Goal: Find contact information: Find contact information

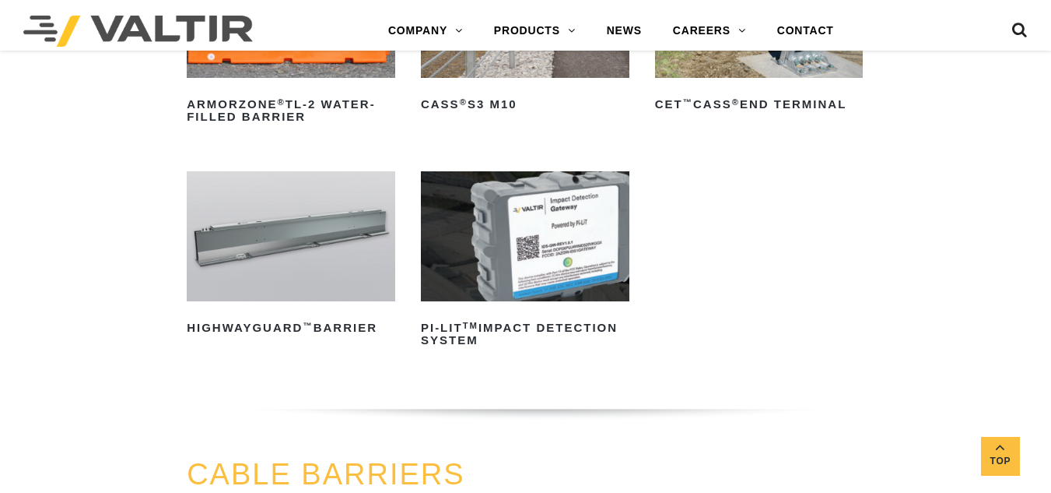
scroll to position [312, 0]
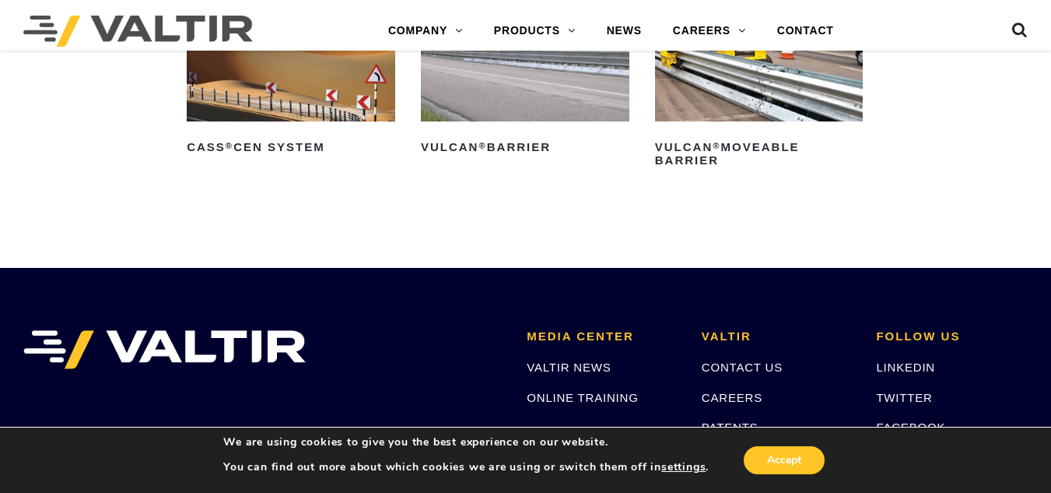
scroll to position [2943, 0]
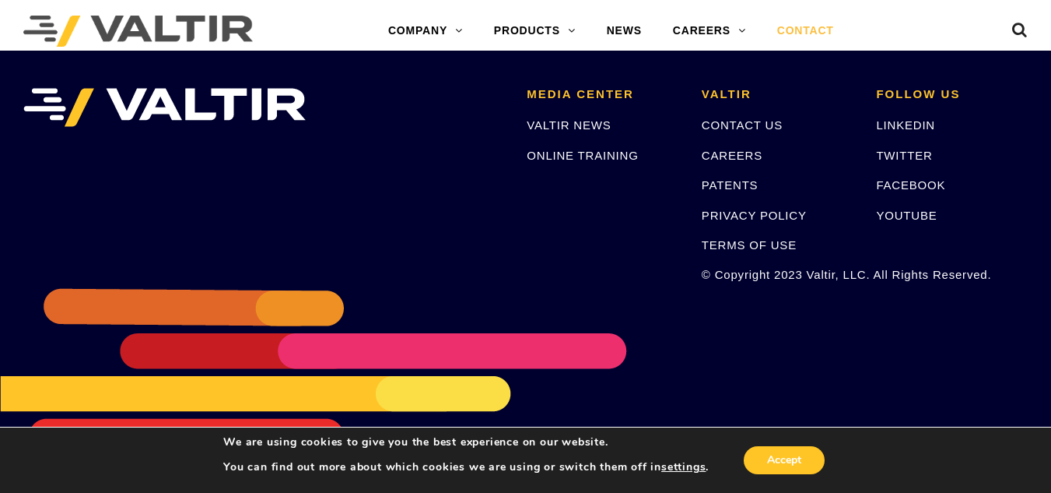
click at [818, 30] on link "CONTACT" at bounding box center [806, 31] width 88 height 31
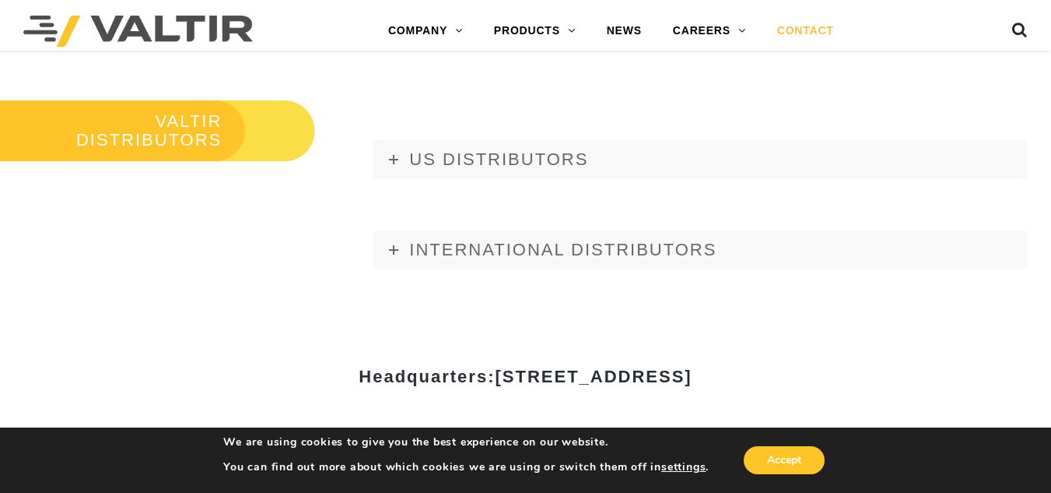
scroll to position [1757, 0]
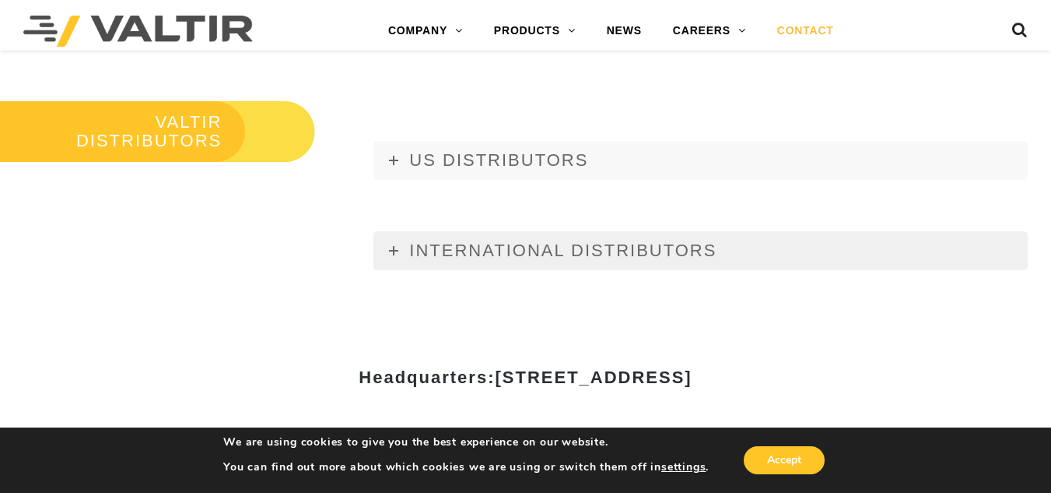
click at [635, 240] on link "INTERNATIONAL DISTRIBUTORS" at bounding box center [700, 250] width 654 height 39
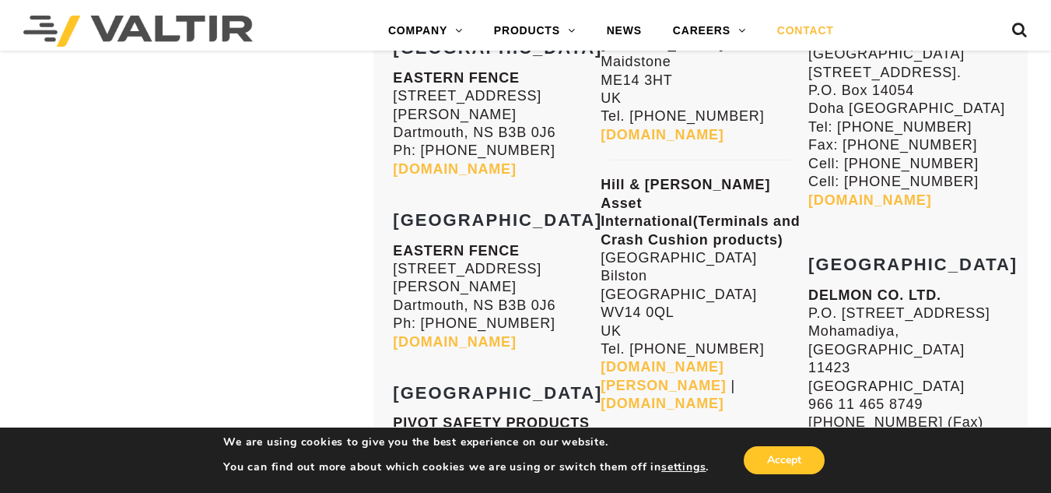
scroll to position [6229, 0]
drag, startPoint x: 812, startPoint y: 219, endPoint x: 845, endPoint y: 220, distance: 33.5
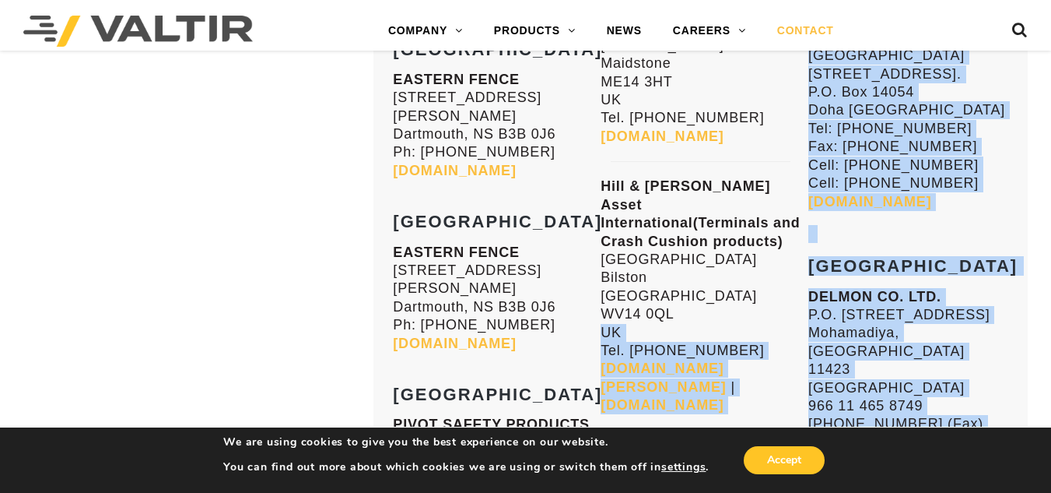
drag, startPoint x: 800, startPoint y: 221, endPoint x: 889, endPoint y: 240, distance: 90.6
drag, startPoint x: 800, startPoint y: 223, endPoint x: 842, endPoint y: 223, distance: 42.0
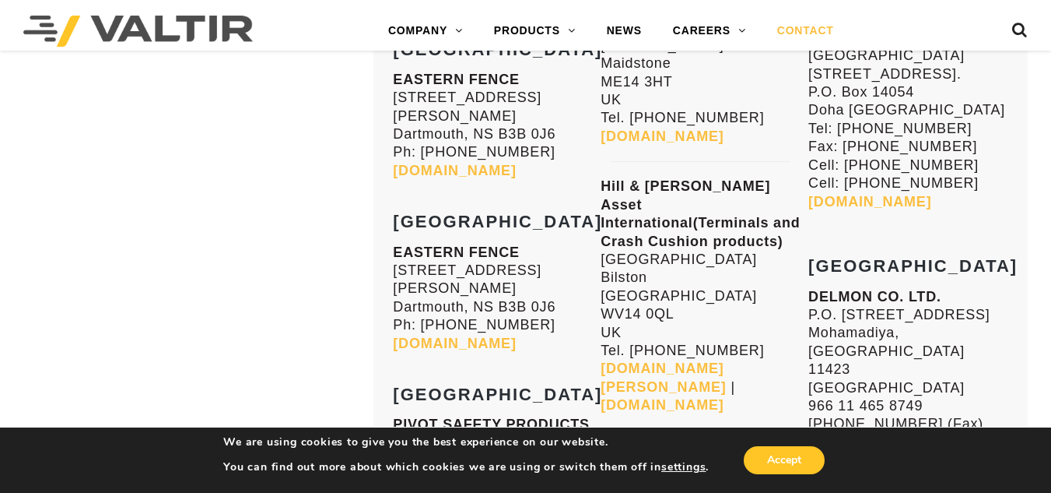
drag, startPoint x: 808, startPoint y: 226, endPoint x: 942, endPoint y: 250, distance: 136.6
copy p "ECO P.O. Box 29410 Abu Dhabi, UAE"
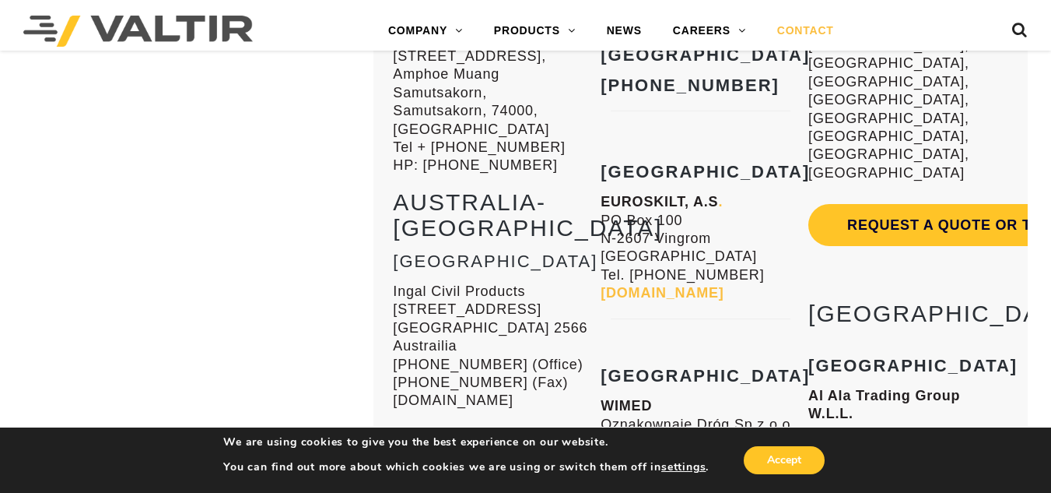
scroll to position [4343, 0]
